Goal: Check status: Check status

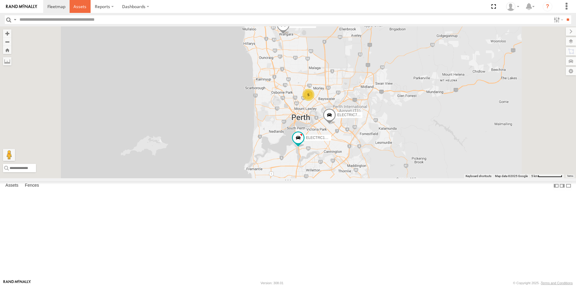
click at [80, 7] on span at bounding box center [80, 7] width 13 height 6
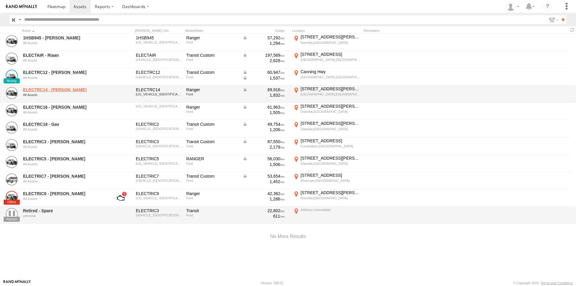
click at [50, 89] on link "ELECTRC14 - [PERSON_NAME]" at bounding box center [64, 89] width 82 height 5
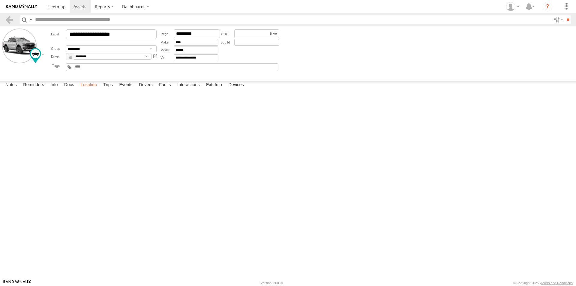
click at [89, 89] on label "Location" at bounding box center [88, 85] width 23 height 8
click at [0, 0] on span at bounding box center [0, 0] width 0 height 0
click at [111, 89] on label "Trips" at bounding box center [108, 85] width 16 height 8
click at [0, 0] on label "[STREET_ADDRESS][PERSON_NAME][PERSON_NAME] -31.7908 115.82126" at bounding box center [0, 0] width 0 height 0
click at [0, 0] on button "Satellite" at bounding box center [0, 0] width 0 height 0
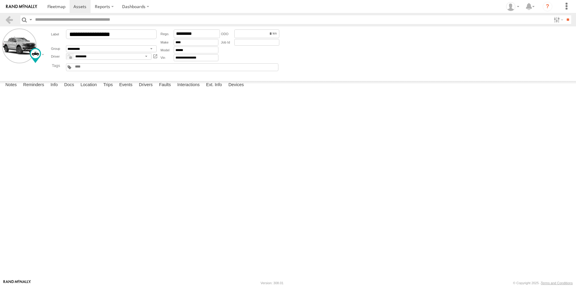
drag, startPoint x: 172, startPoint y: 127, endPoint x: 167, endPoint y: 213, distance: 86.5
click at [0, 0] on div at bounding box center [0, 0] width 0 height 0
drag, startPoint x: 39, startPoint y: 109, endPoint x: 174, endPoint y: 165, distance: 146.3
click at [0, 0] on div "To activate drag with keyboard, press Alt + Enter. Once in keyboard drag state,…" at bounding box center [0, 0] width 0 height 0
click at [576, 110] on html "?" at bounding box center [288, 143] width 576 height 286
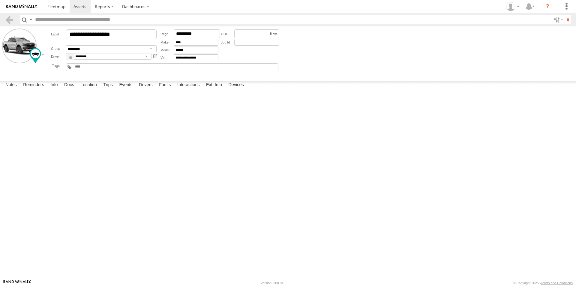
click at [0, 0] on div "Location Details × ← Move left → Move right ↑ Move up ↓ Move down + Zoom in - Z…" at bounding box center [0, 0] width 0 height 0
click at [0, 0] on label "×" at bounding box center [0, 0] width 0 height 0
